Goal: Transaction & Acquisition: Purchase product/service

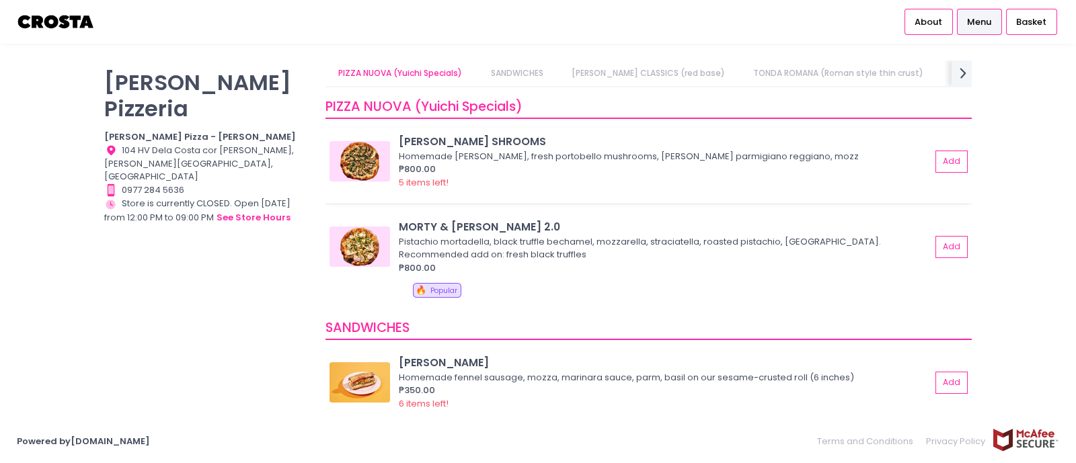
click at [352, 170] on img at bounding box center [360, 161] width 61 height 40
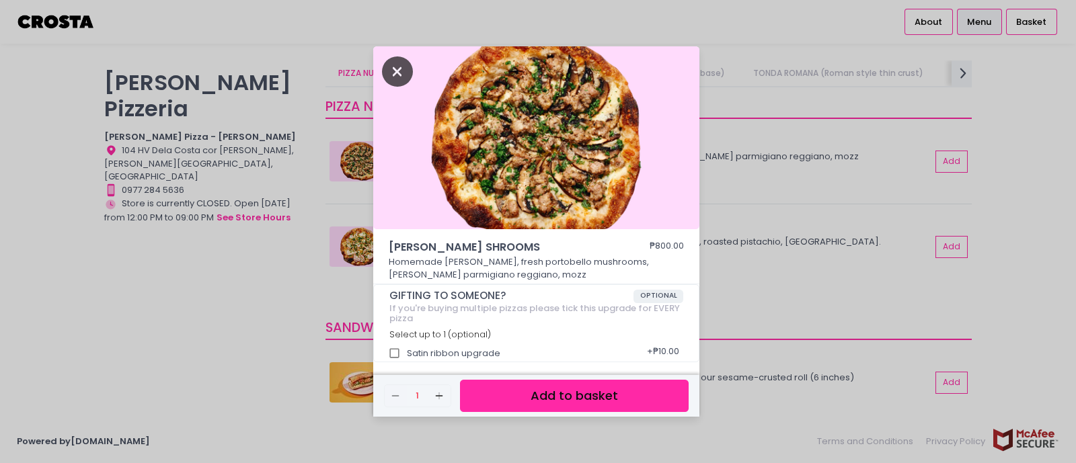
click at [395, 77] on icon "Close" at bounding box center [397, 72] width 31 height 30
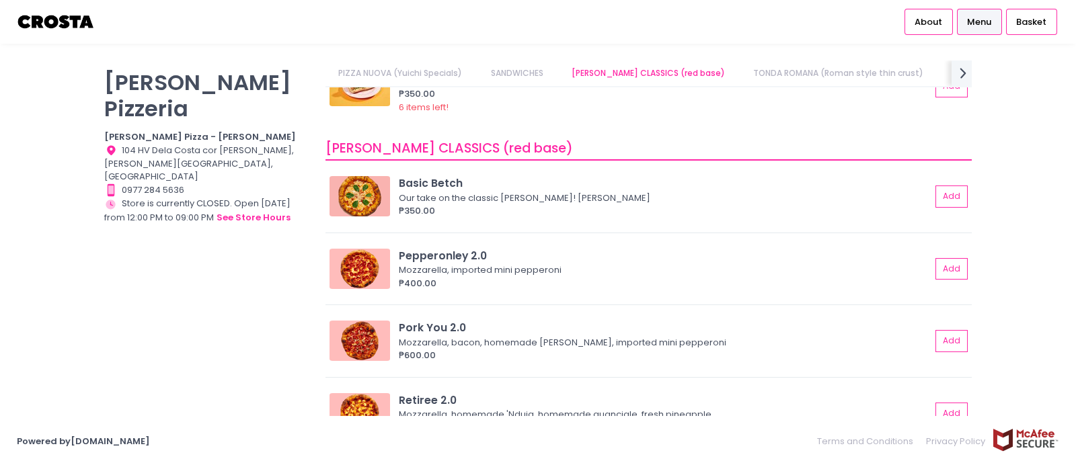
scroll to position [297, 0]
click at [370, 263] on img at bounding box center [360, 268] width 61 height 40
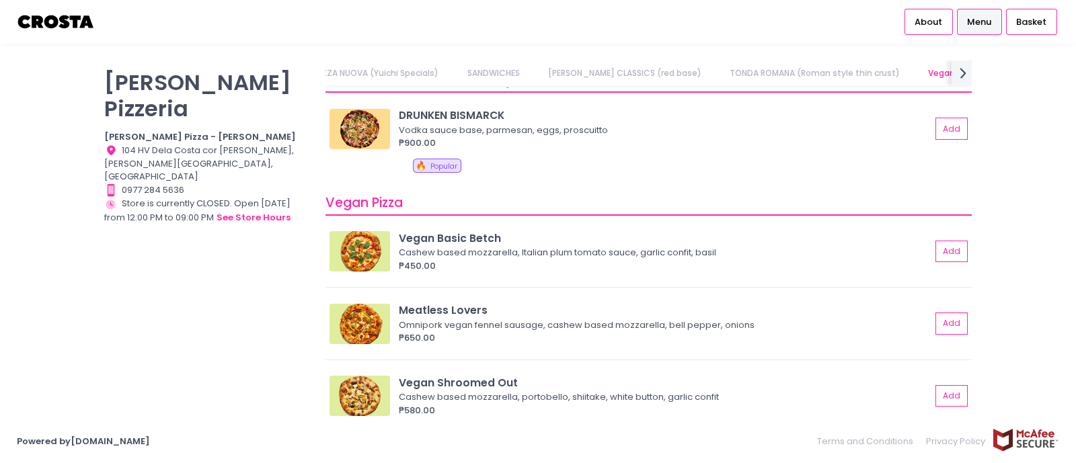
scroll to position [687, 0]
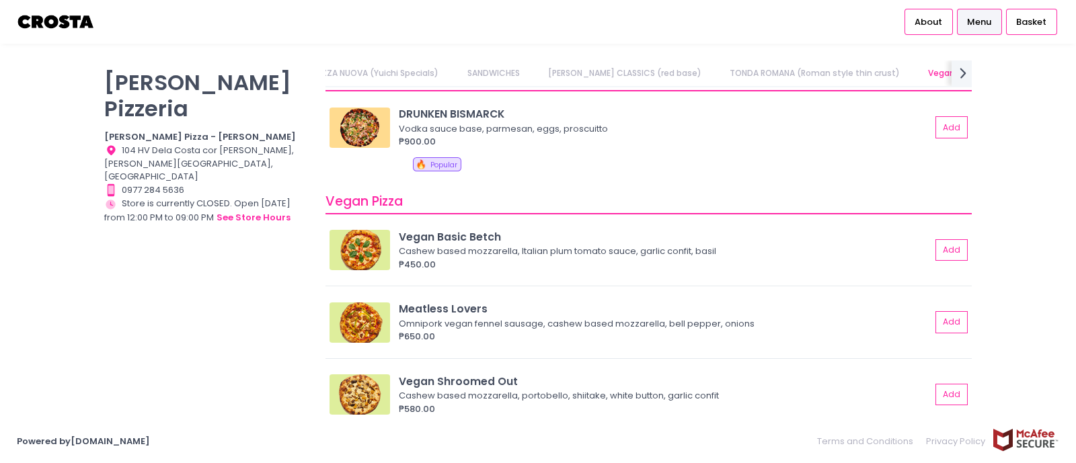
click at [370, 263] on img at bounding box center [360, 250] width 61 height 40
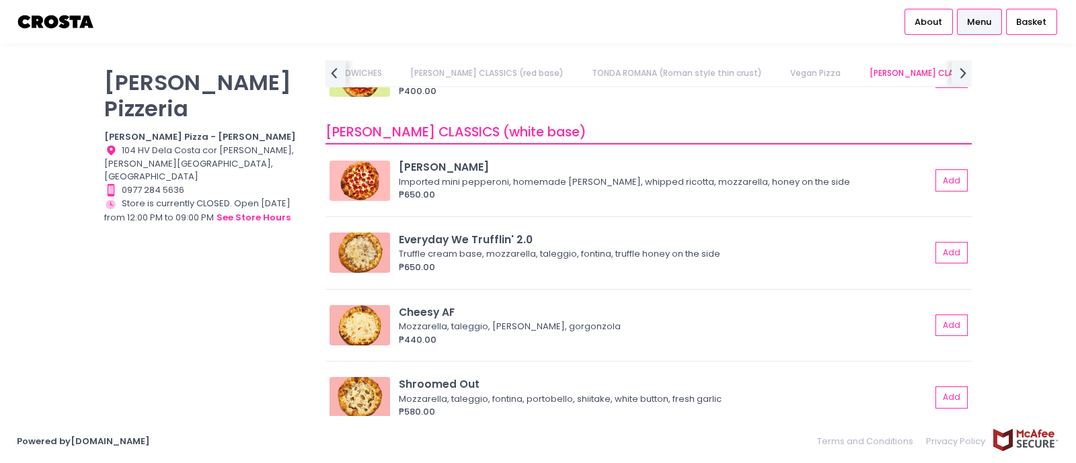
scroll to position [1080, 0]
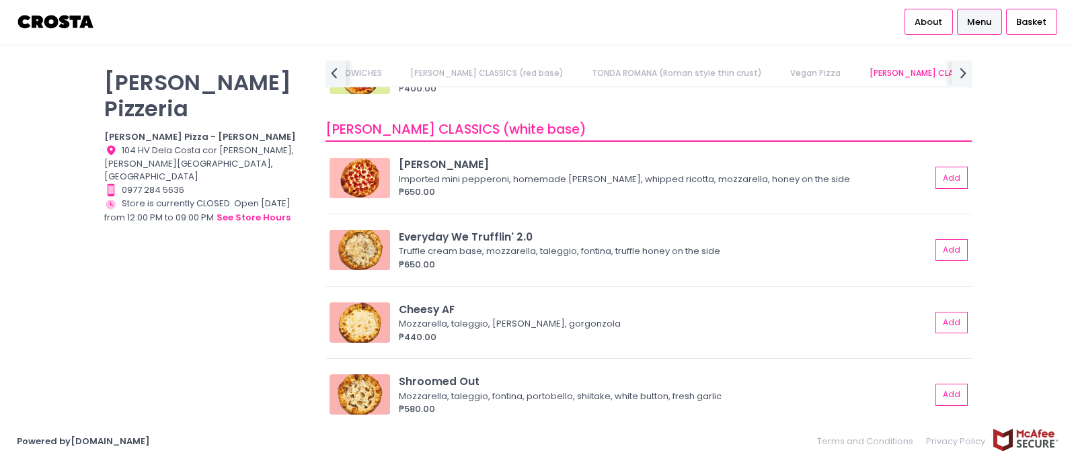
click at [370, 263] on img at bounding box center [360, 250] width 61 height 40
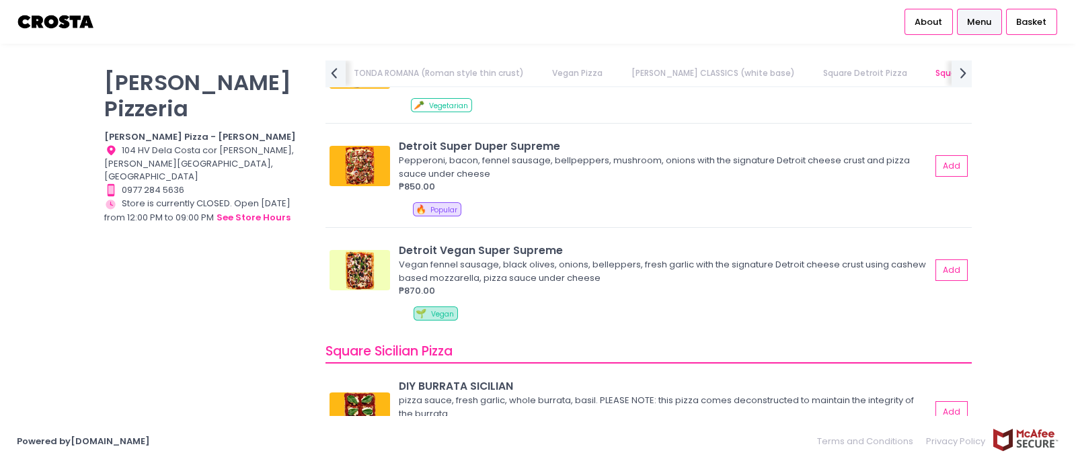
scroll to position [1516, 0]
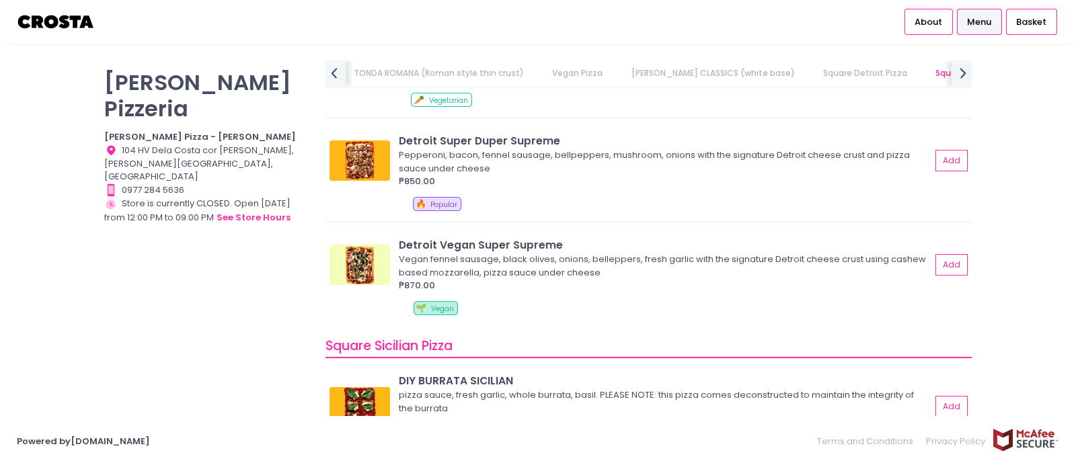
click at [370, 263] on img at bounding box center [360, 265] width 61 height 40
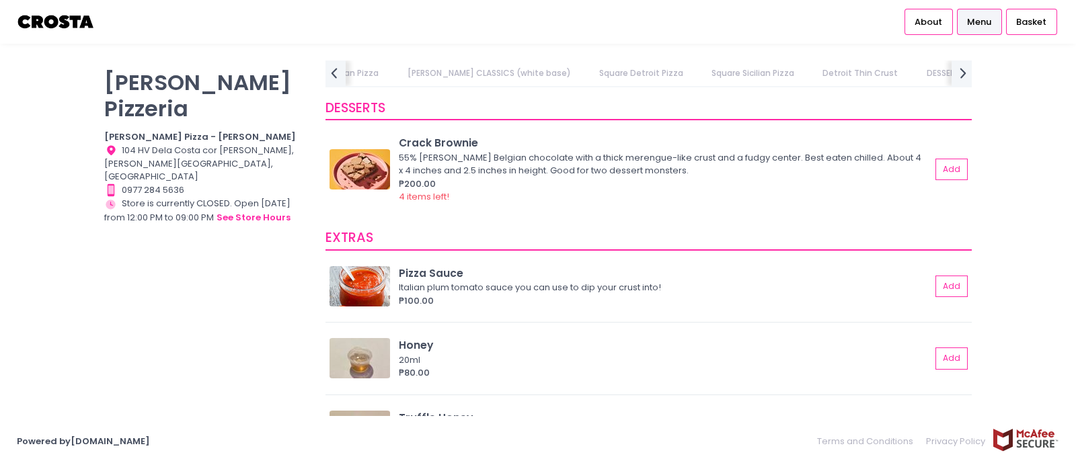
scroll to position [2312, 0]
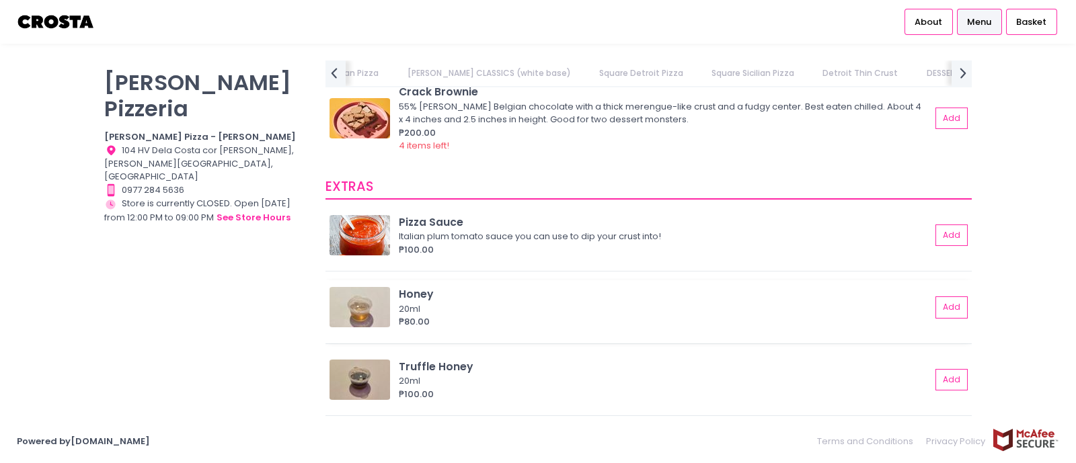
click at [357, 321] on img at bounding box center [360, 307] width 61 height 40
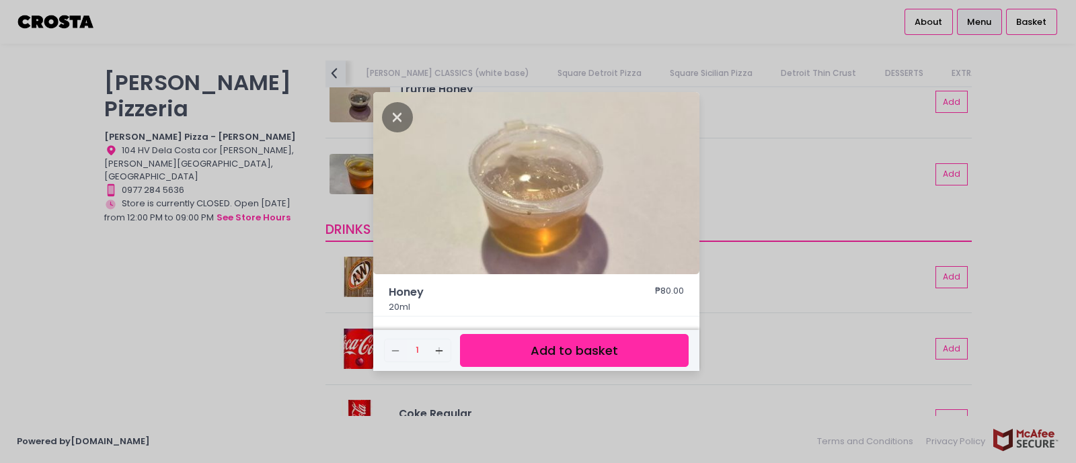
scroll to position [0, 0]
click at [389, 122] on icon "Close" at bounding box center [397, 117] width 31 height 30
